Goal: Check status: Check status

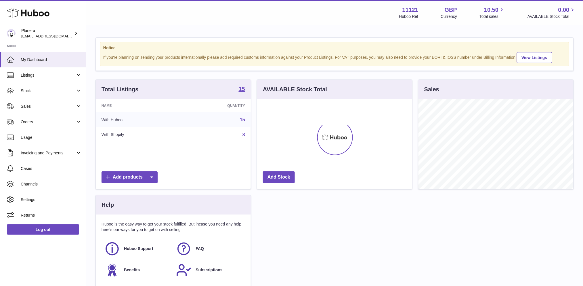
scroll to position [90, 155]
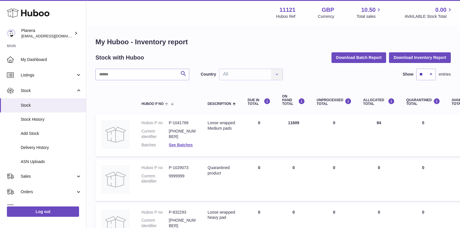
drag, startPoint x: 300, startPoint y: 123, endPoint x: 285, endPoint y: 123, distance: 14.7
click at [285, 123] on td "ON HAND Total 11609" at bounding box center [293, 135] width 35 height 42
copy td "11609"
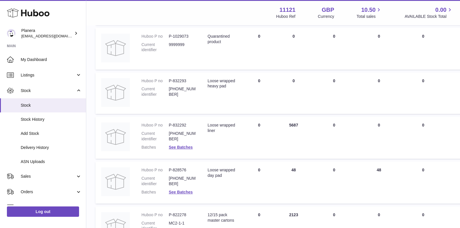
scroll to position [134, 0]
